Goal: Information Seeking & Learning: Learn about a topic

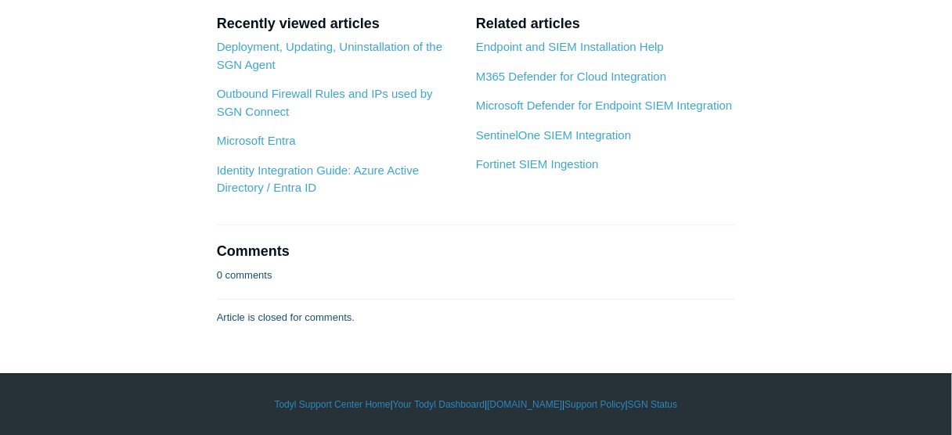
scroll to position [6724, 0]
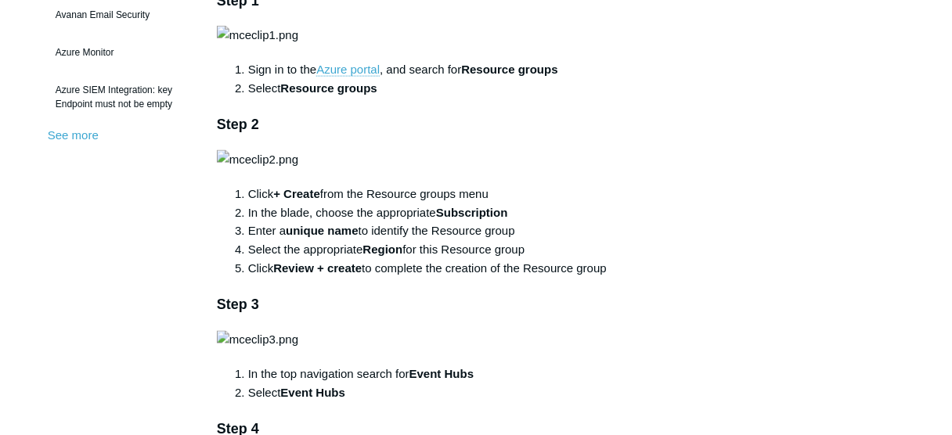
scroll to position [551, 0]
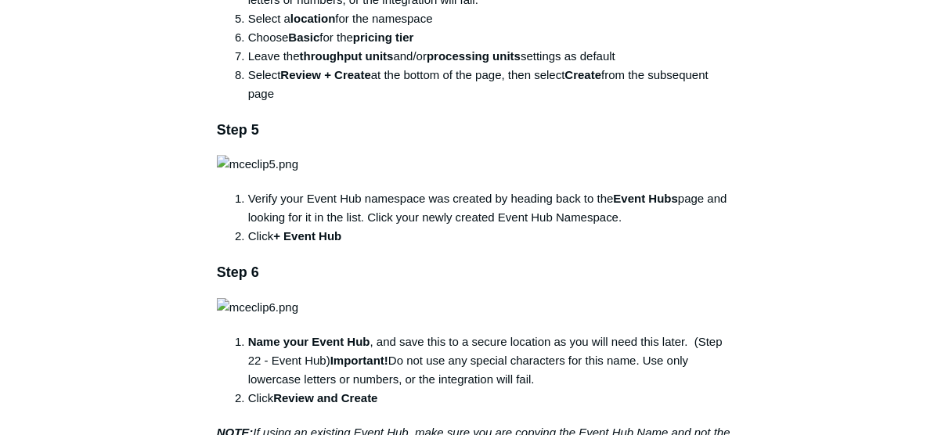
scroll to position [1127, 0]
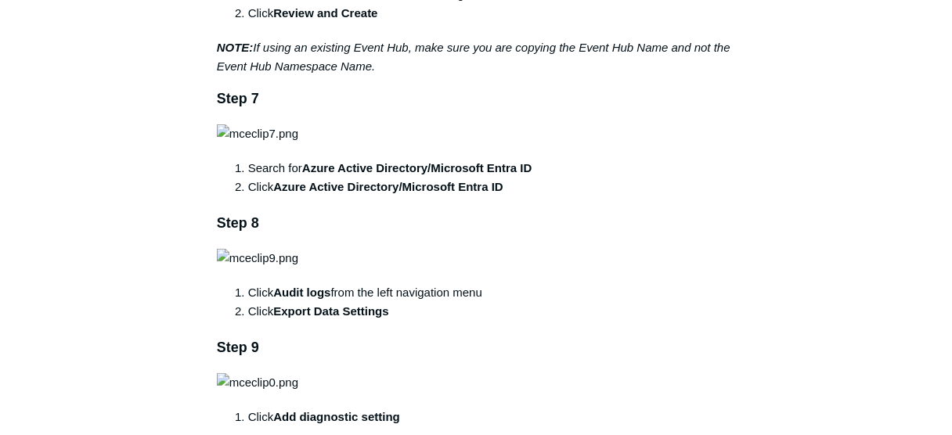
scroll to position [1553, 0]
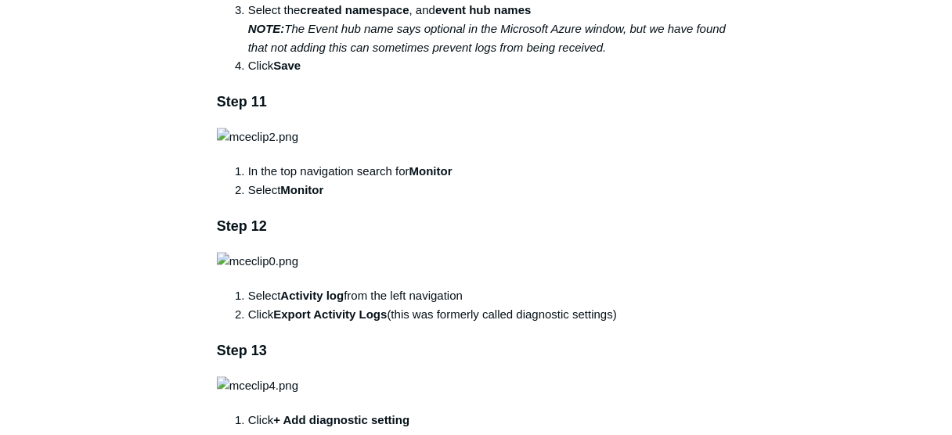
scroll to position [2204, 0]
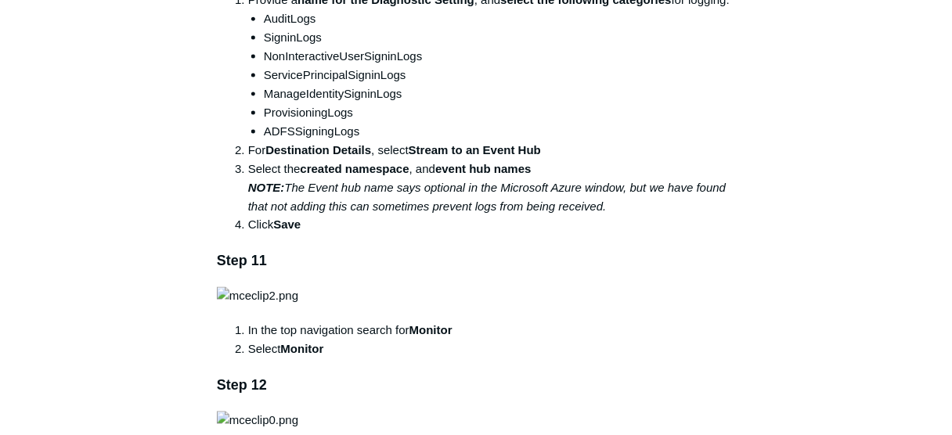
scroll to position [2052, 0]
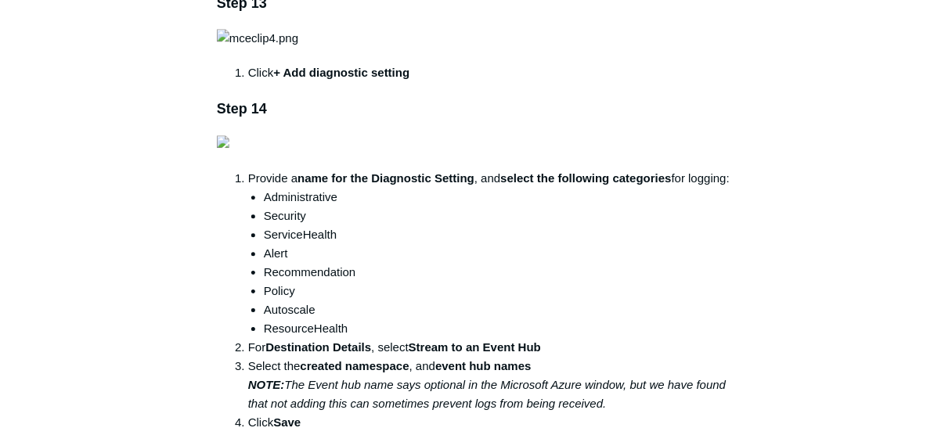
scroll to position [2553, 0]
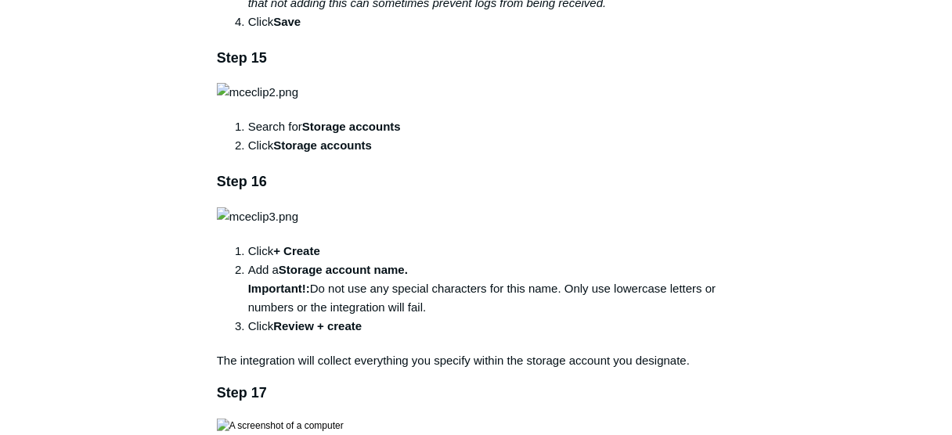
scroll to position [2953, 0]
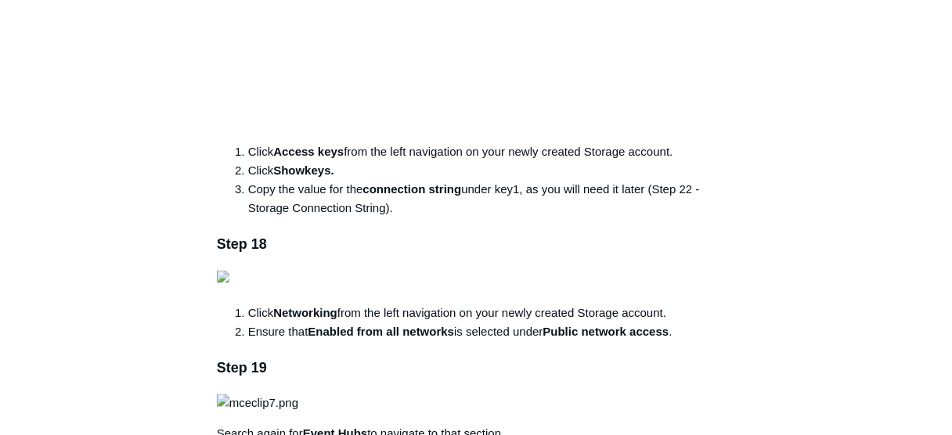
scroll to position [3479, 0]
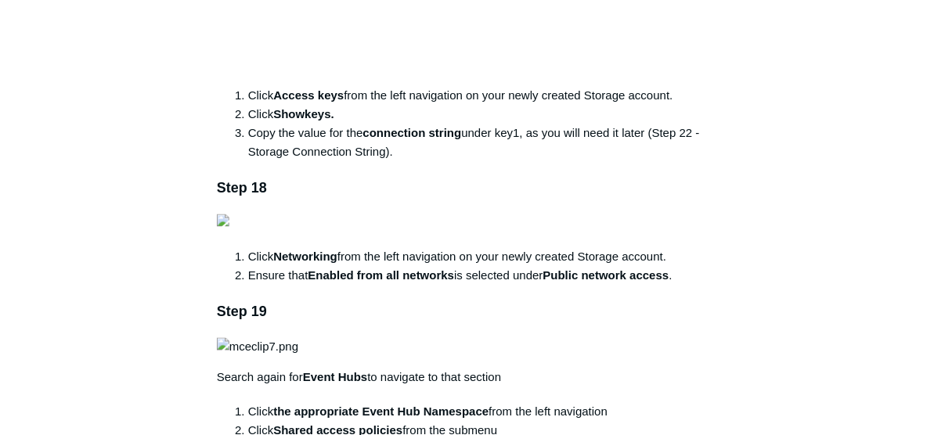
scroll to position [3522, 0]
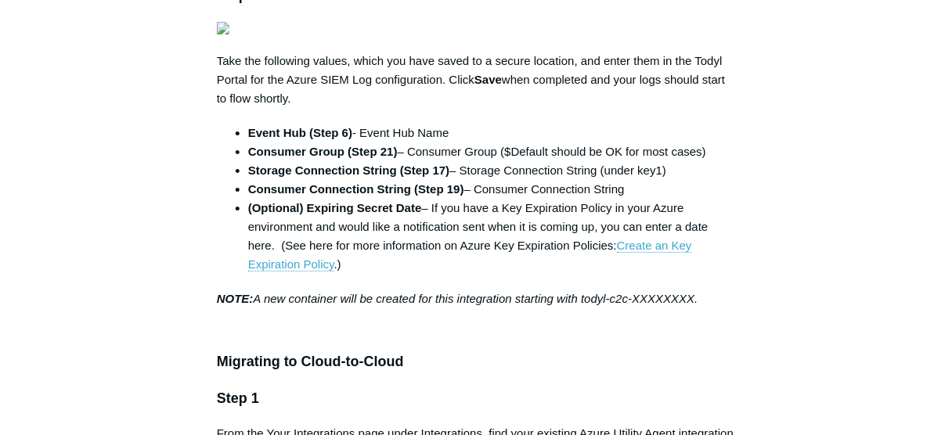
scroll to position [4323, 0]
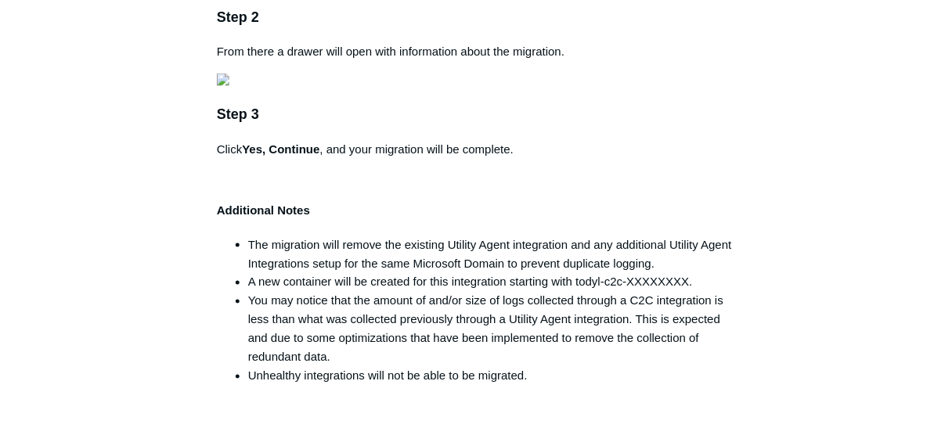
scroll to position [4974, 0]
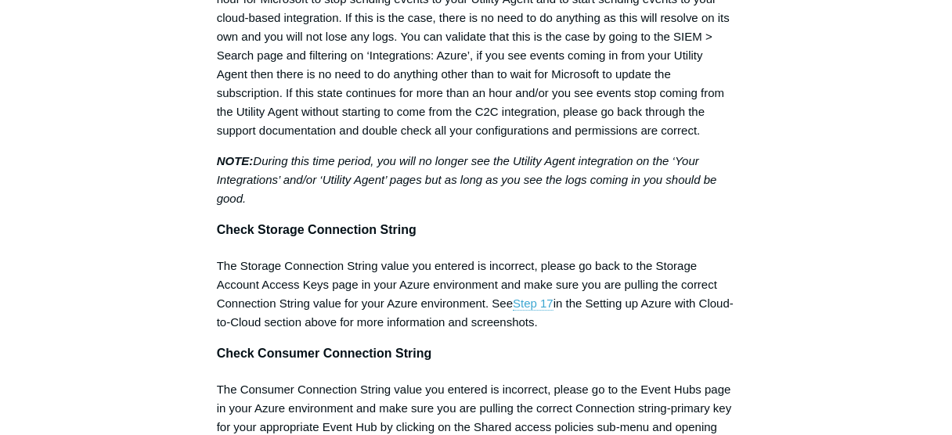
scroll to position [5626, 0]
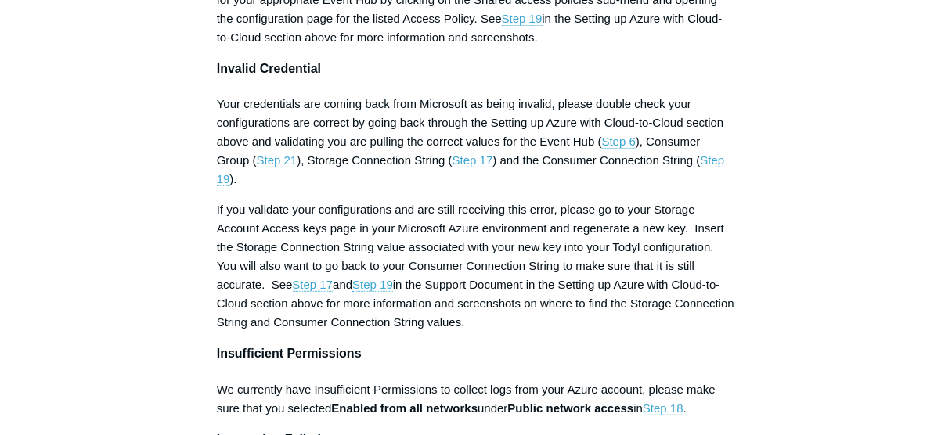
scroll to position [5976, 0]
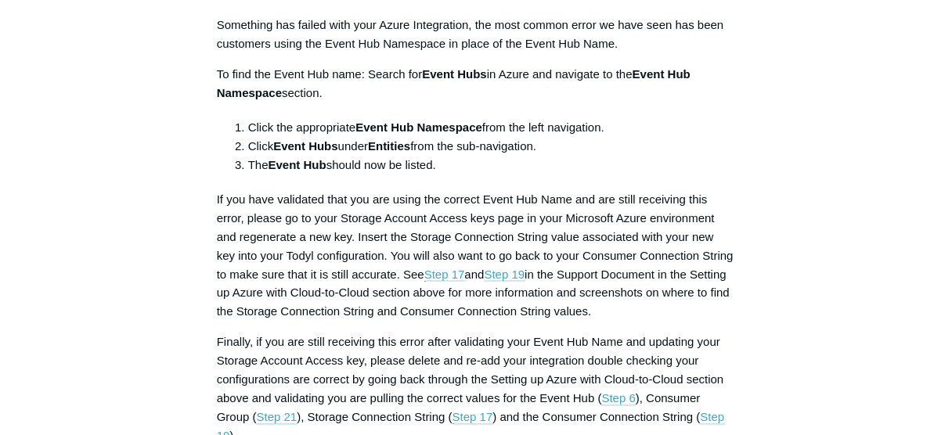
scroll to position [6427, 0]
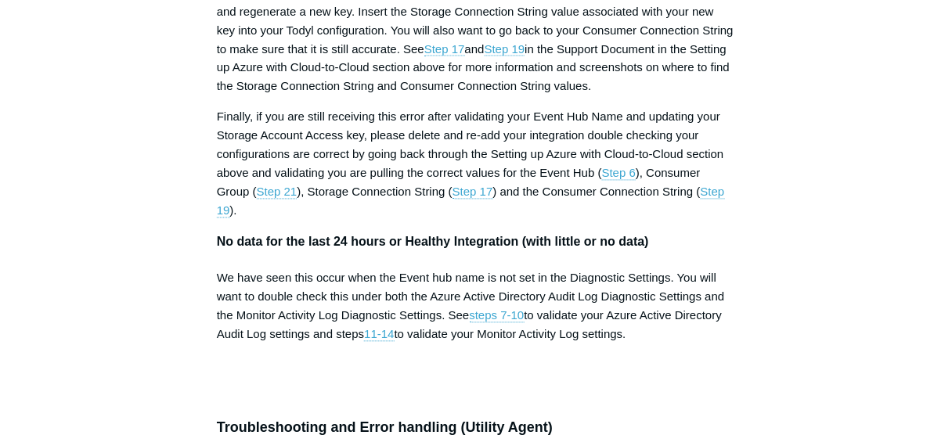
scroll to position [6602, 0]
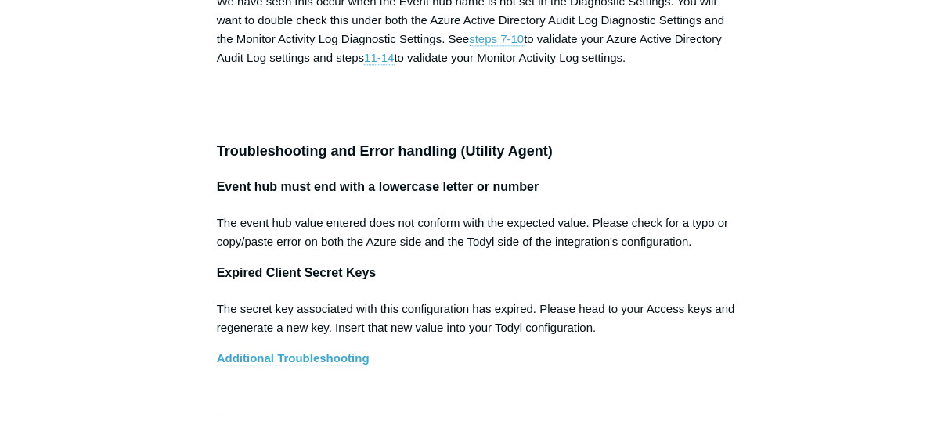
scroll to position [6928, 0]
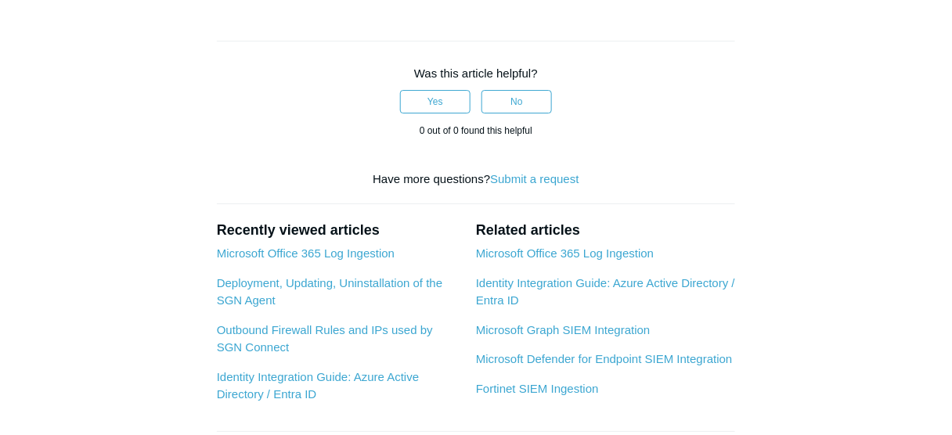
scroll to position [7304, 0]
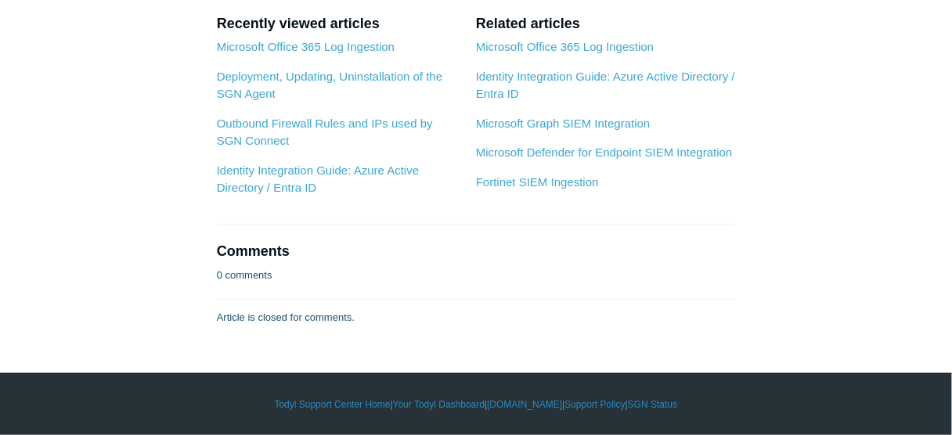
scroll to position [7629, 0]
